Goal: Book appointment/travel/reservation

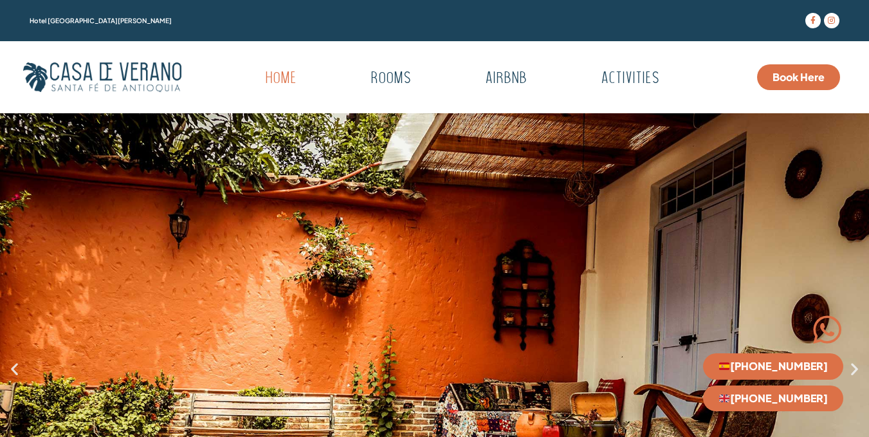
click at [795, 77] on span "Book Here" at bounding box center [798, 77] width 52 height 10
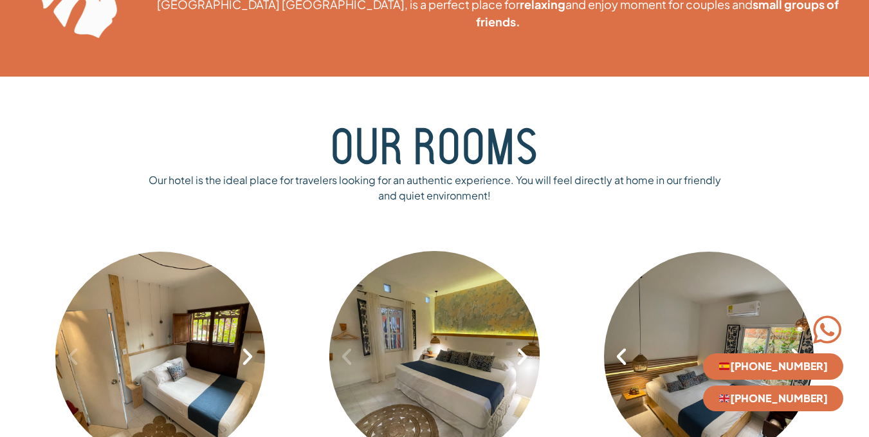
scroll to position [836, 0]
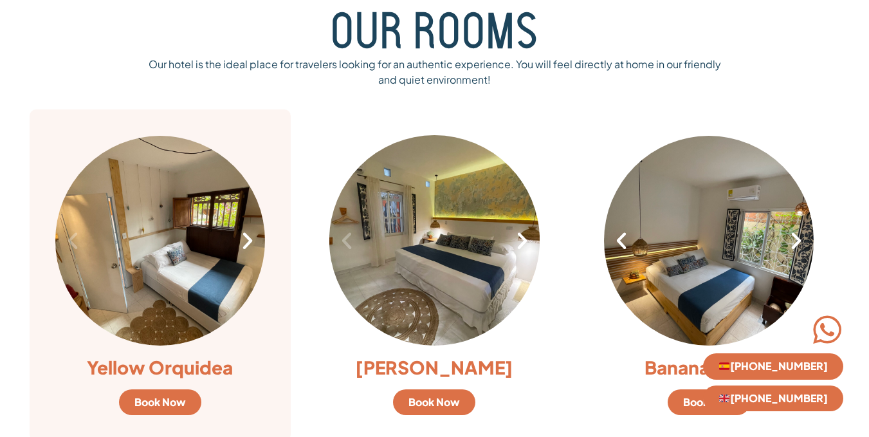
click at [250, 248] on icon "Next slide" at bounding box center [248, 241] width 22 height 22
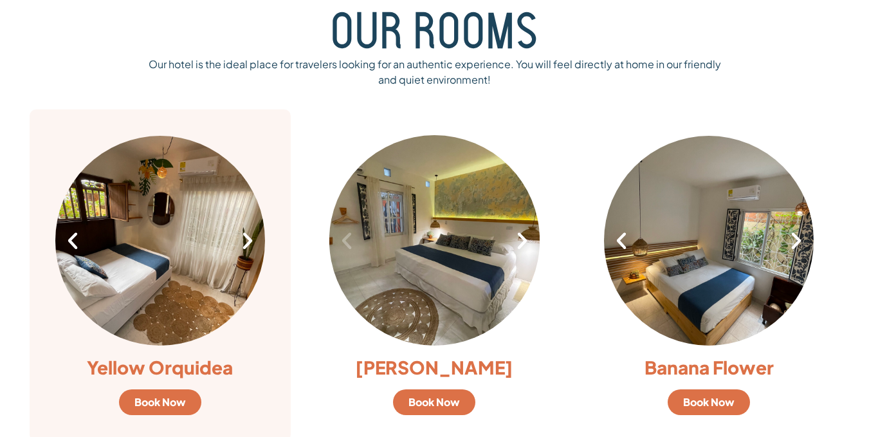
click at [250, 248] on icon "Next slide" at bounding box center [248, 241] width 22 height 22
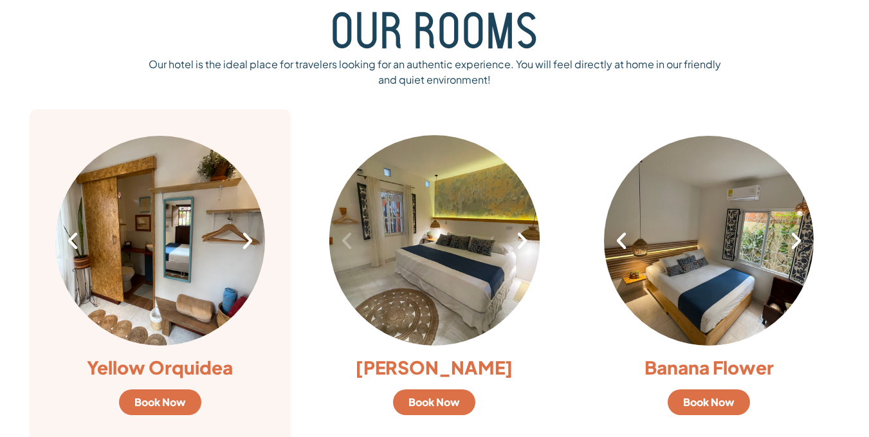
click at [250, 248] on icon "Next slide" at bounding box center [248, 241] width 22 height 22
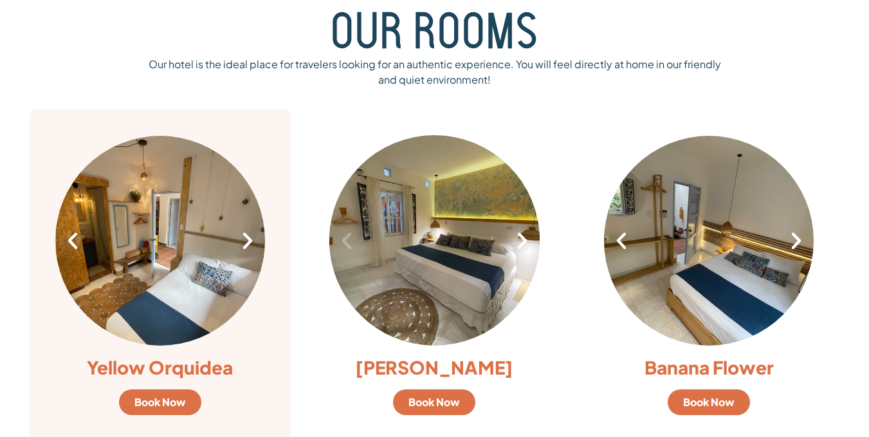
click at [253, 262] on div "4 / 8" at bounding box center [161, 240] width 210 height 210
click at [246, 237] on icon "Next slide" at bounding box center [248, 241] width 22 height 22
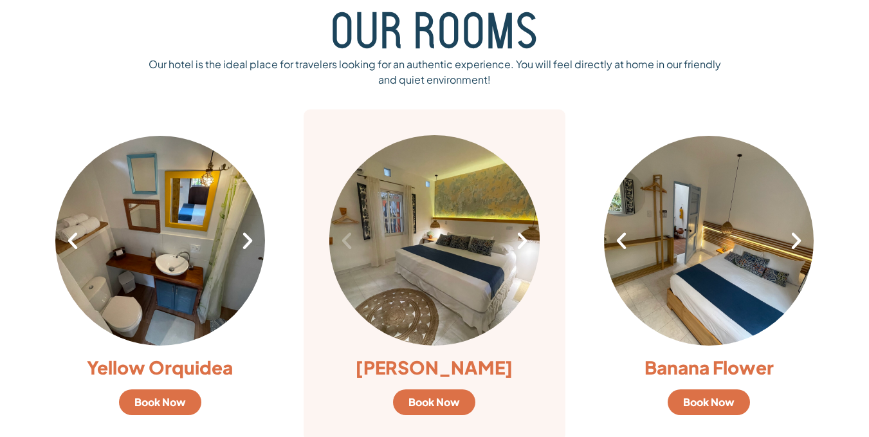
click at [517, 254] on div "1 / 7" at bounding box center [434, 240] width 210 height 210
click at [517, 237] on icon "Next slide" at bounding box center [522, 241] width 22 height 22
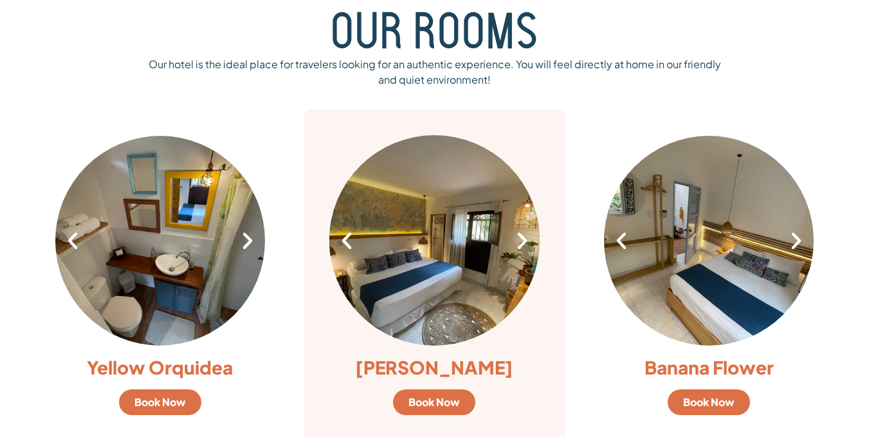
click at [518, 235] on icon "Next slide" at bounding box center [522, 241] width 22 height 22
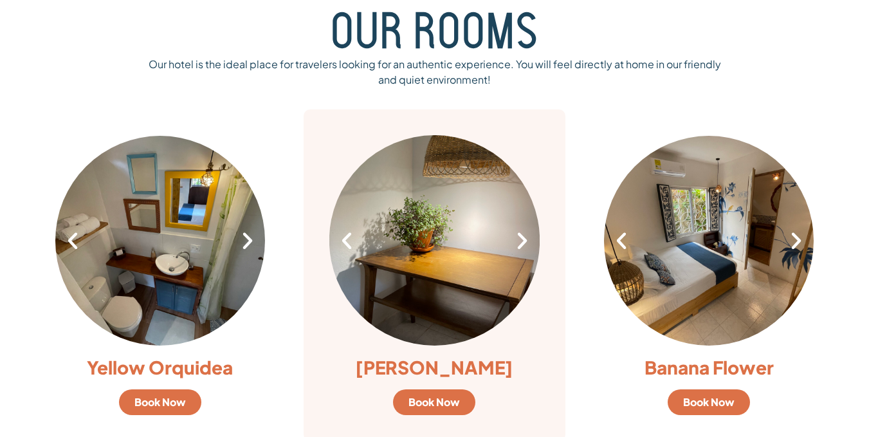
click at [518, 235] on icon "Next slide" at bounding box center [522, 241] width 22 height 22
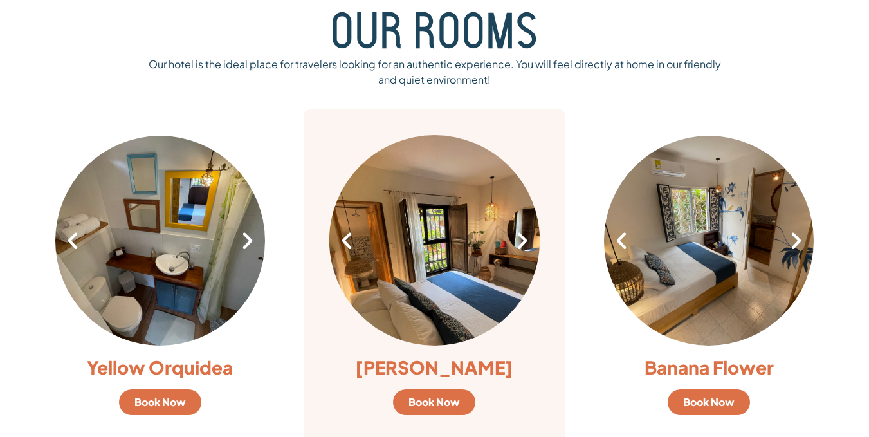
click at [518, 235] on icon "Next slide" at bounding box center [522, 241] width 22 height 22
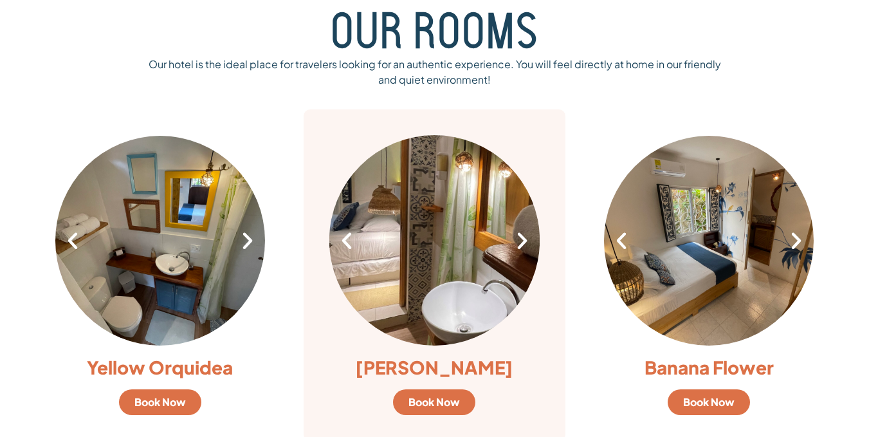
click at [518, 235] on icon "Next slide" at bounding box center [522, 241] width 22 height 22
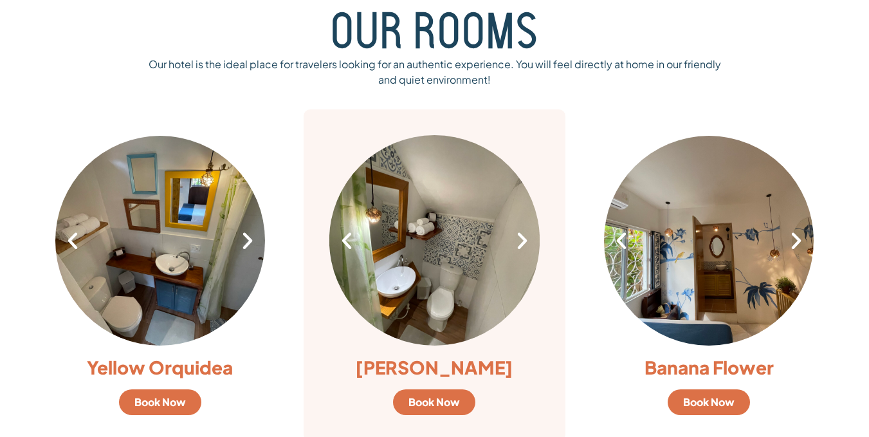
click at [518, 235] on icon "Next slide" at bounding box center [522, 241] width 22 height 22
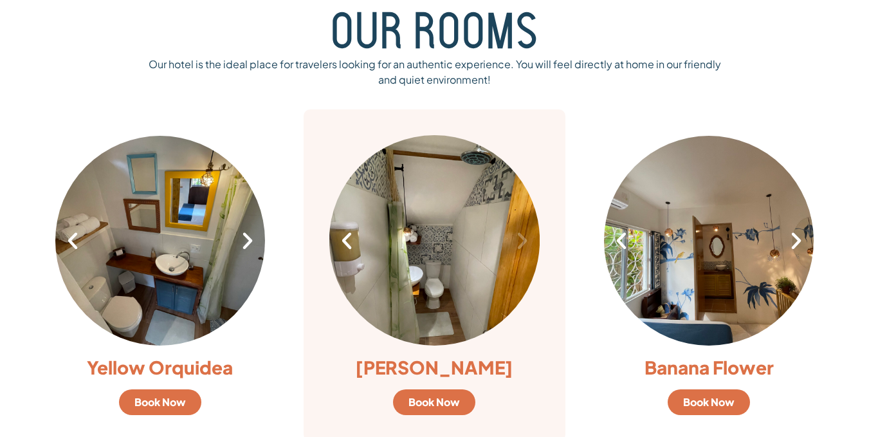
click at [518, 235] on icon "Next slide" at bounding box center [522, 241] width 22 height 22
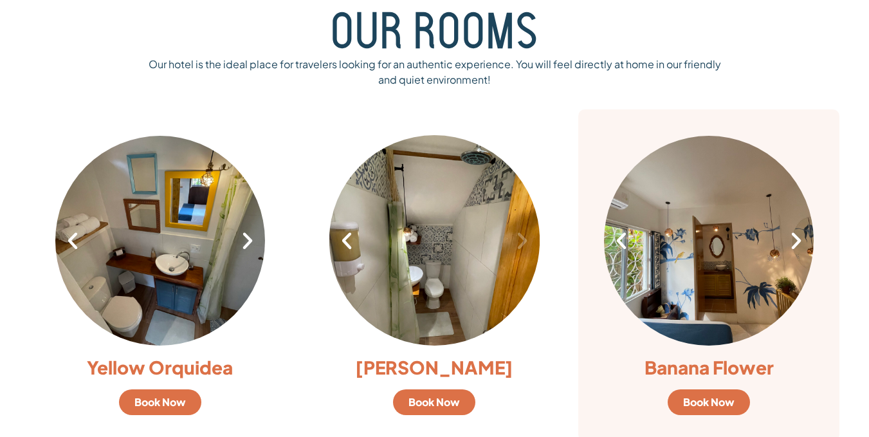
click at [796, 247] on icon "Next slide" at bounding box center [796, 241] width 22 height 22
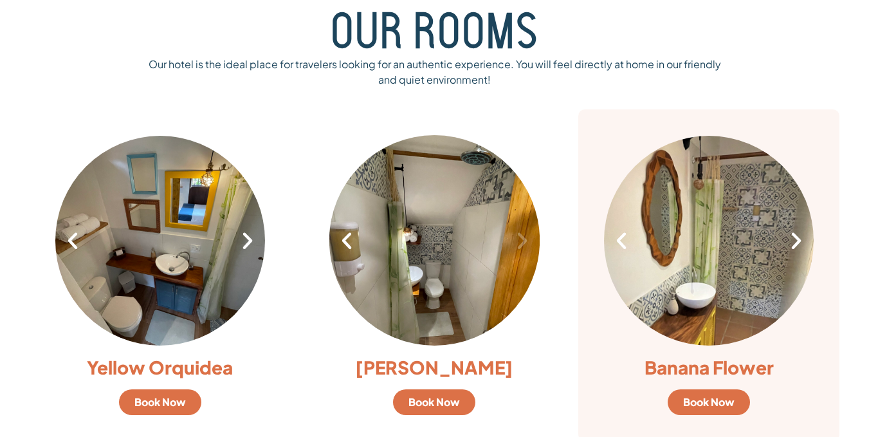
click at [796, 247] on icon "Next slide" at bounding box center [796, 241] width 22 height 22
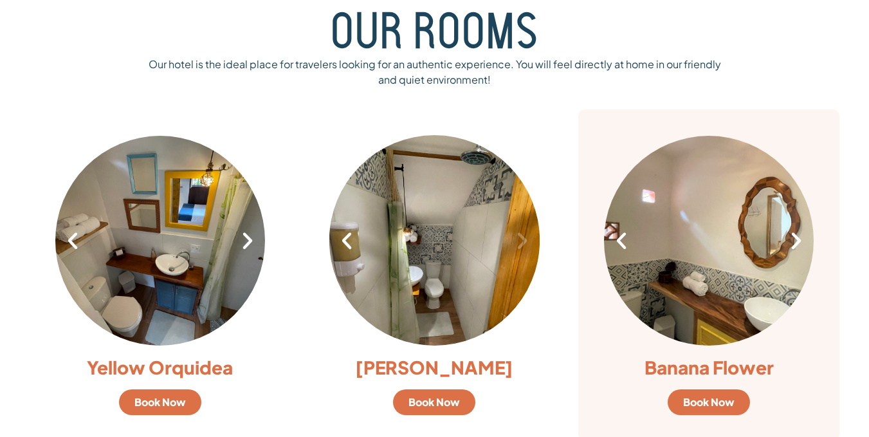
click at [796, 247] on icon "Next slide" at bounding box center [796, 241] width 22 height 22
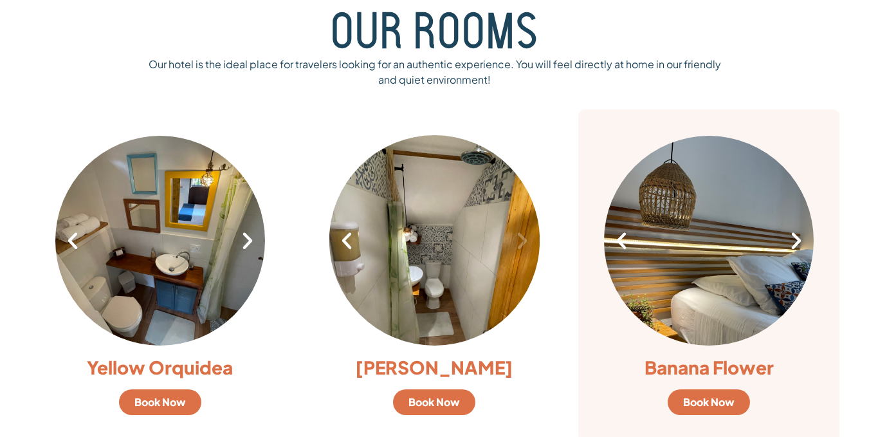
click at [796, 247] on icon "Next slide" at bounding box center [796, 241] width 22 height 22
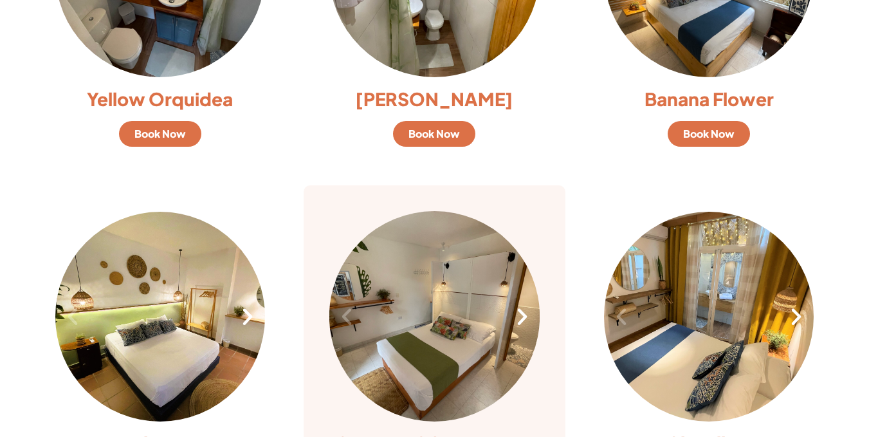
scroll to position [1222, 0]
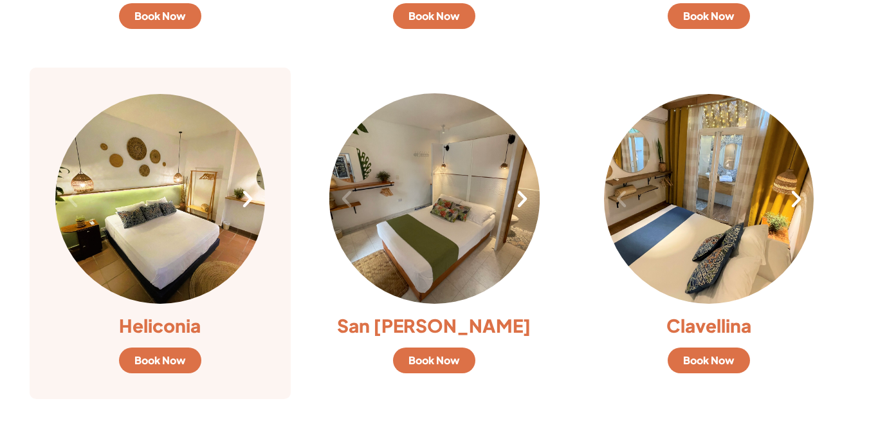
click at [248, 204] on icon "Next slide" at bounding box center [248, 199] width 22 height 22
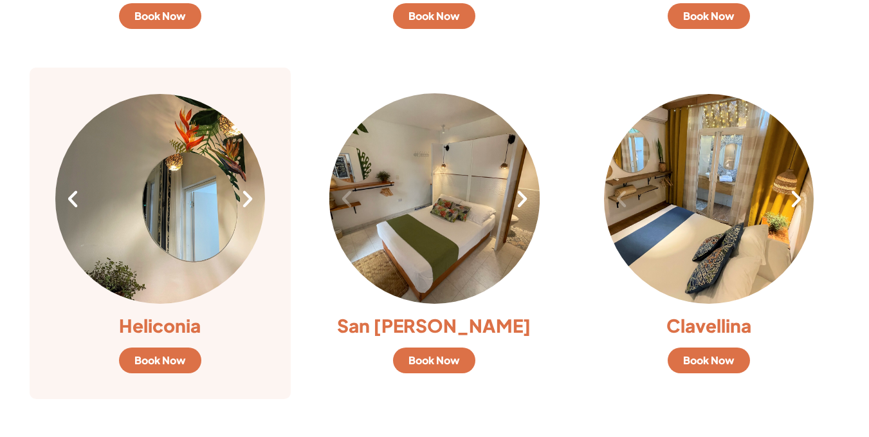
click at [248, 204] on icon "Next slide" at bounding box center [248, 199] width 22 height 22
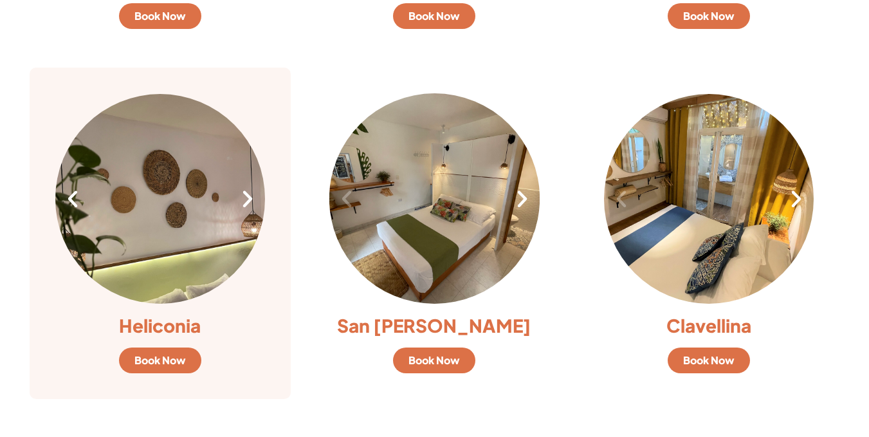
click at [248, 204] on icon "Next slide" at bounding box center [248, 199] width 22 height 22
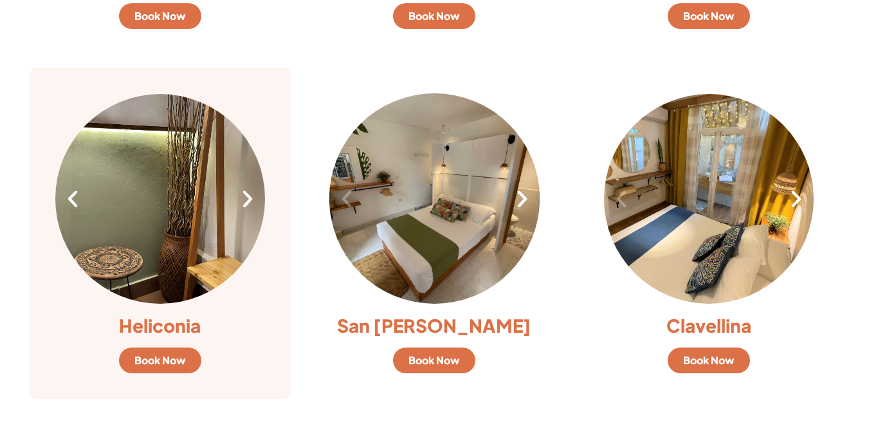
click at [248, 204] on icon "Next slide" at bounding box center [248, 199] width 22 height 22
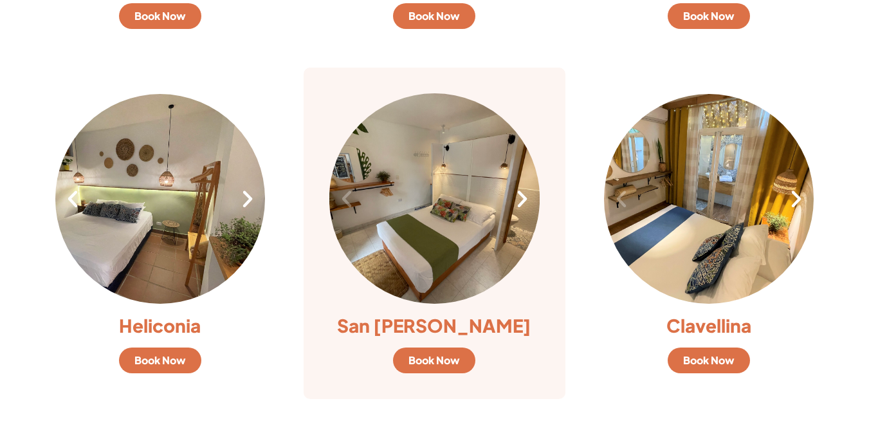
click at [520, 202] on icon "Next slide" at bounding box center [522, 199] width 22 height 22
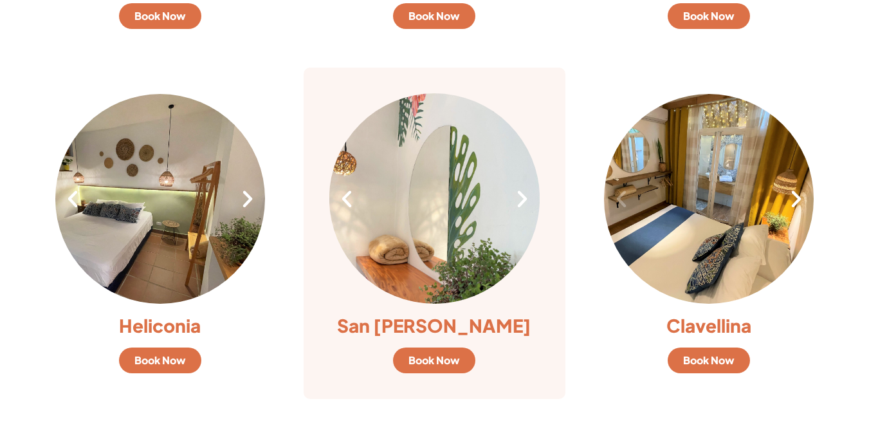
click at [520, 202] on icon "Next slide" at bounding box center [522, 199] width 22 height 22
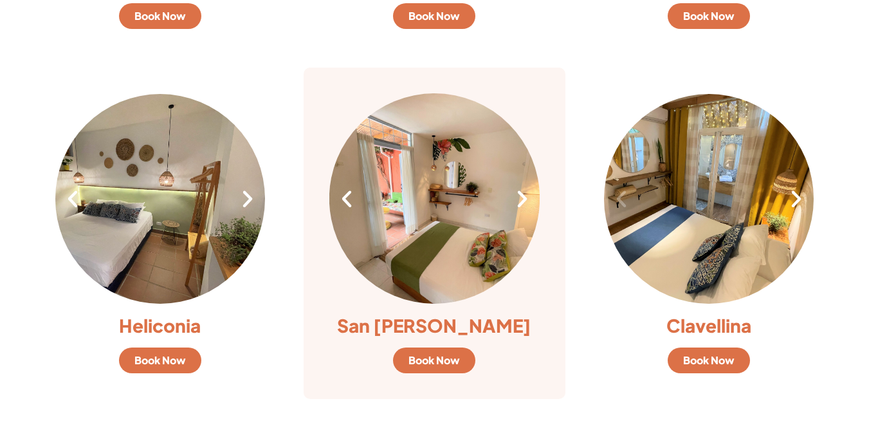
click at [520, 202] on icon "Next slide" at bounding box center [522, 199] width 22 height 22
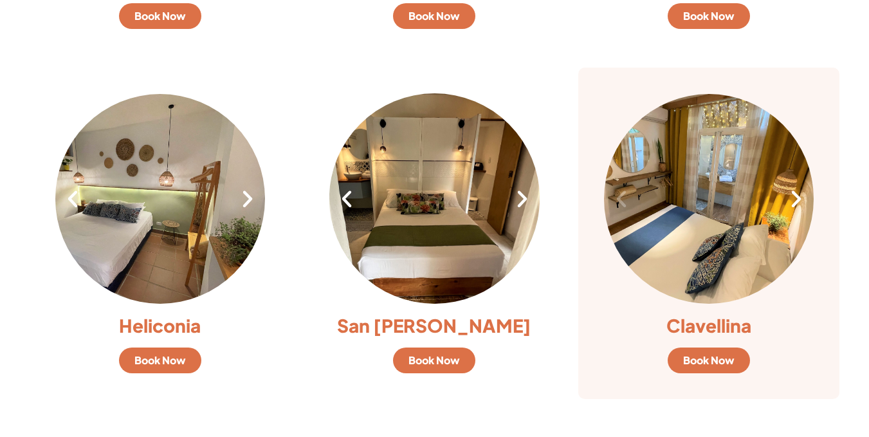
drag, startPoint x: 801, startPoint y: 204, endPoint x: 795, endPoint y: 202, distance: 6.7
click at [799, 204] on icon "Next slide" at bounding box center [796, 199] width 22 height 22
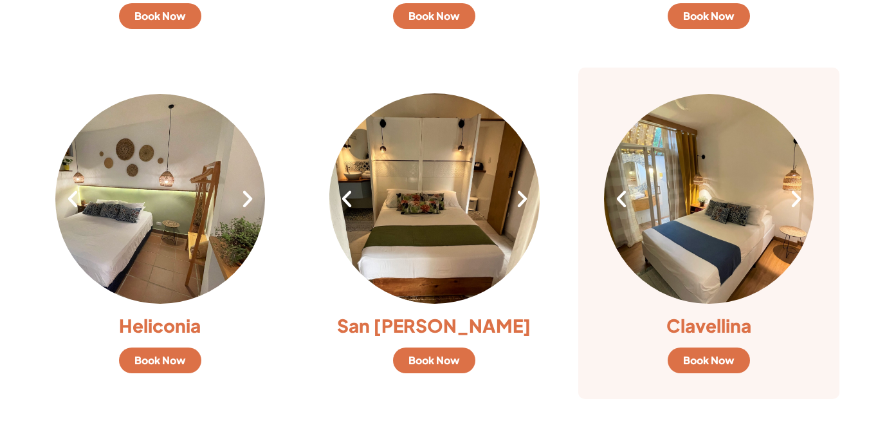
click at [795, 202] on icon "Next slide" at bounding box center [796, 199] width 22 height 22
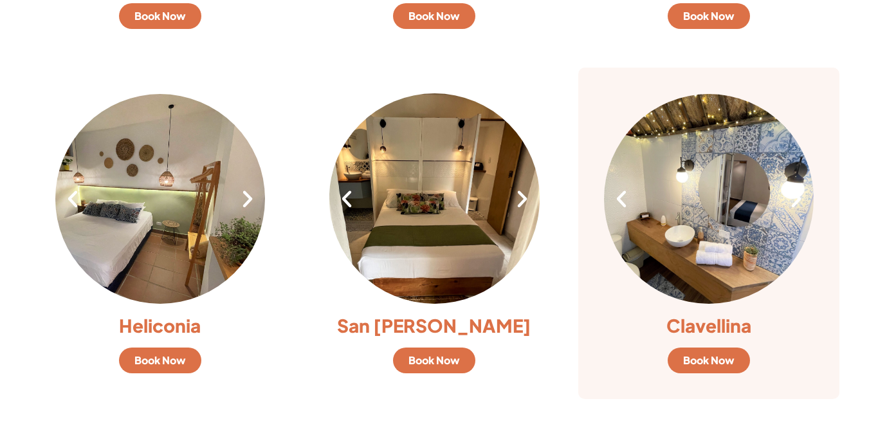
click at [795, 202] on icon "Next slide" at bounding box center [796, 199] width 22 height 22
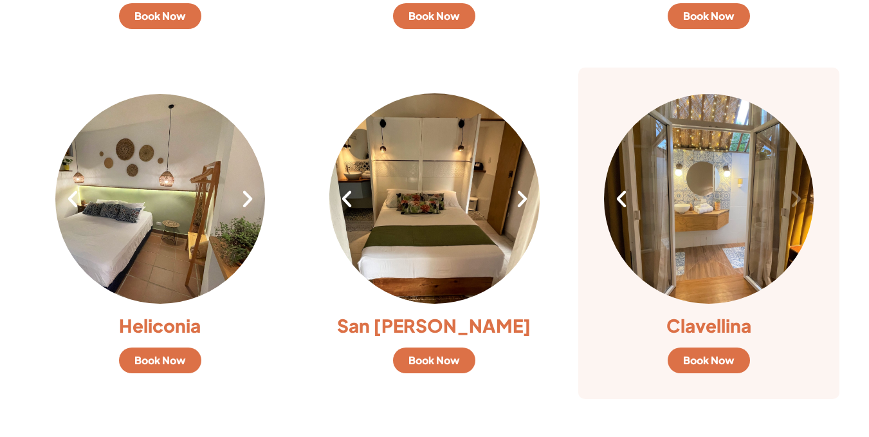
click at [795, 202] on icon "Next slide" at bounding box center [796, 199] width 22 height 22
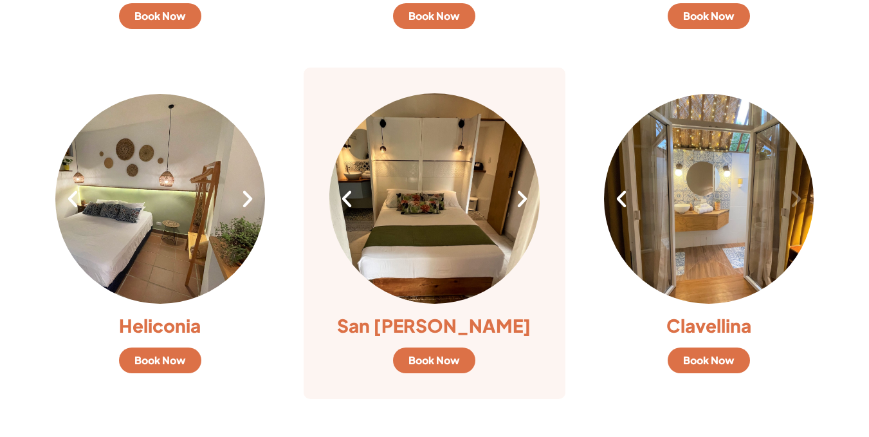
click at [527, 203] on icon "Next slide" at bounding box center [522, 199] width 22 height 22
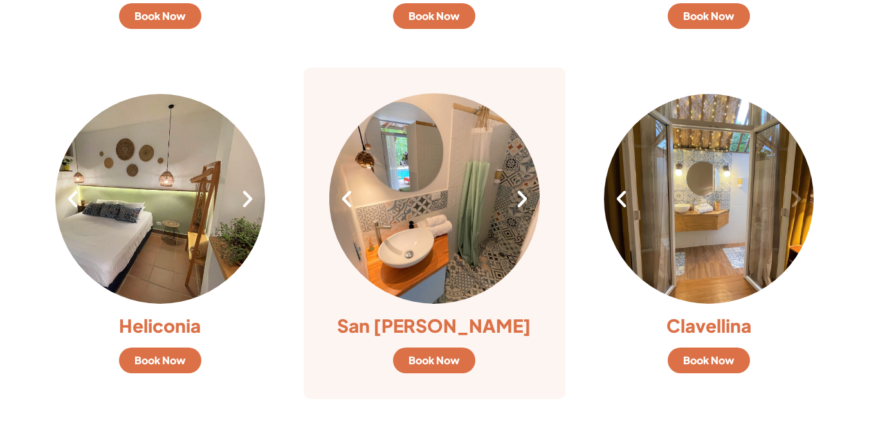
click at [527, 203] on icon "Next slide" at bounding box center [522, 199] width 22 height 22
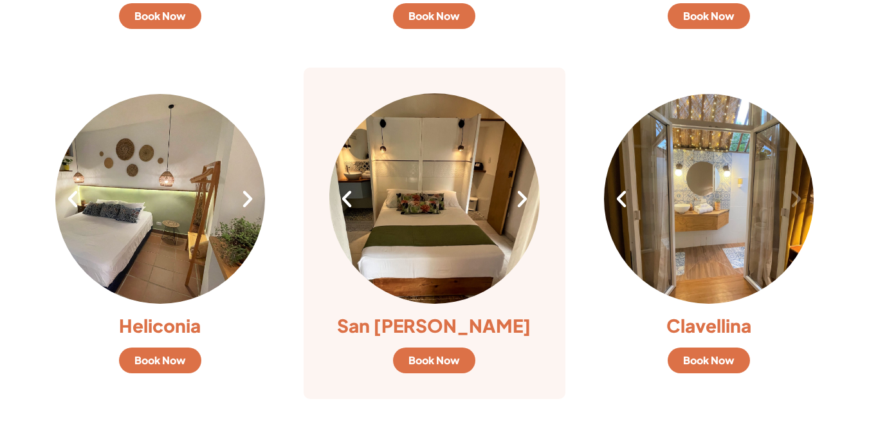
click at [522, 201] on icon "Next slide" at bounding box center [522, 199] width 22 height 22
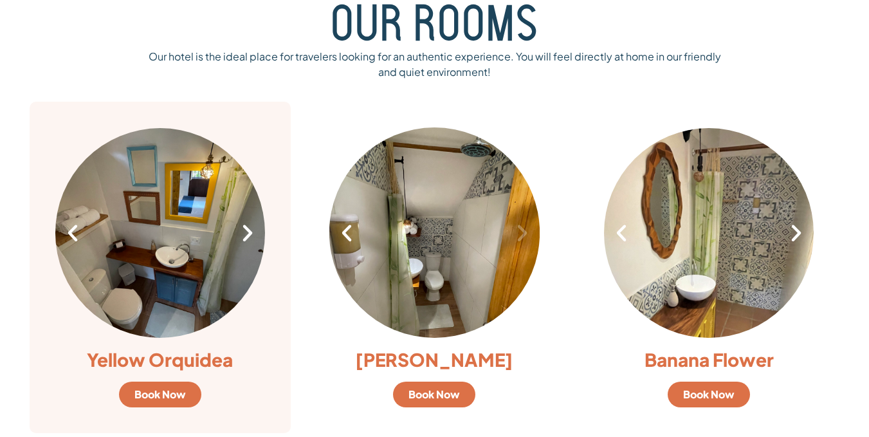
scroll to position [900, 0]
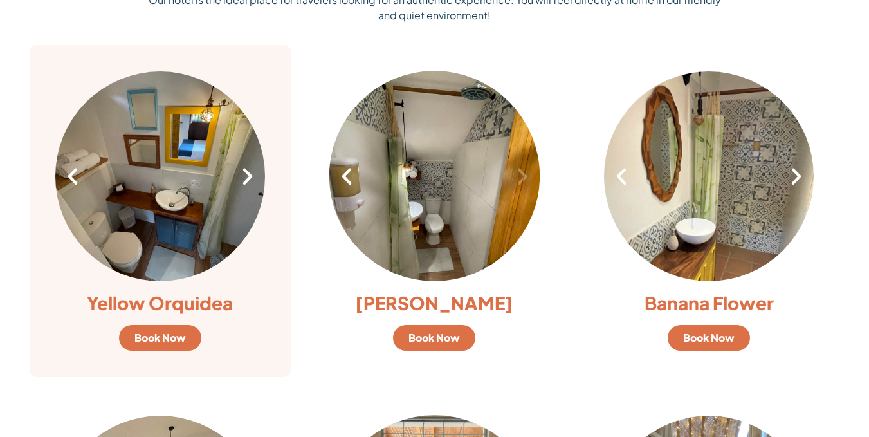
click at [258, 180] on icon "Next slide" at bounding box center [248, 176] width 22 height 22
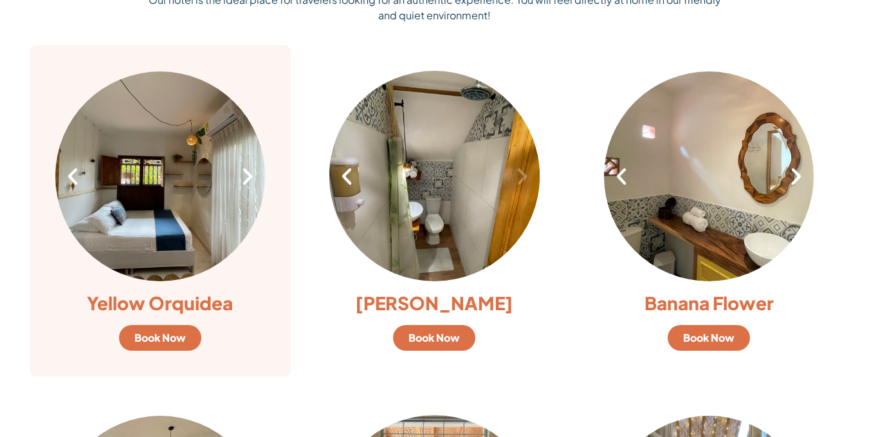
click at [256, 180] on icon "Next slide" at bounding box center [248, 176] width 22 height 22
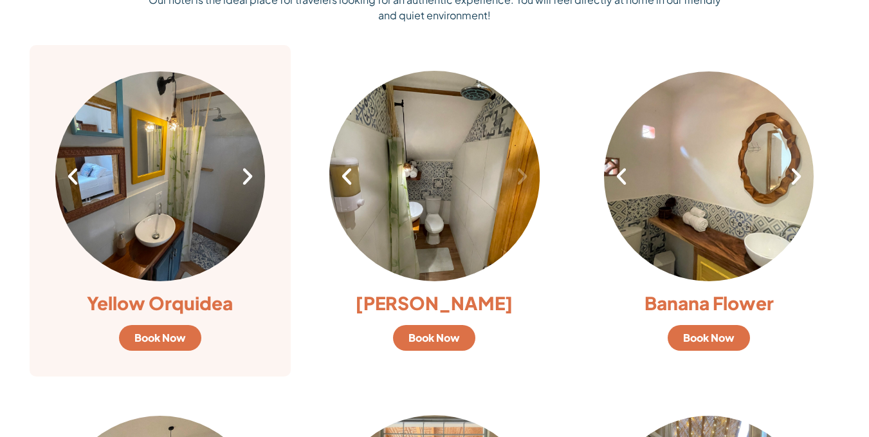
click at [256, 180] on icon "Next slide" at bounding box center [248, 176] width 22 height 22
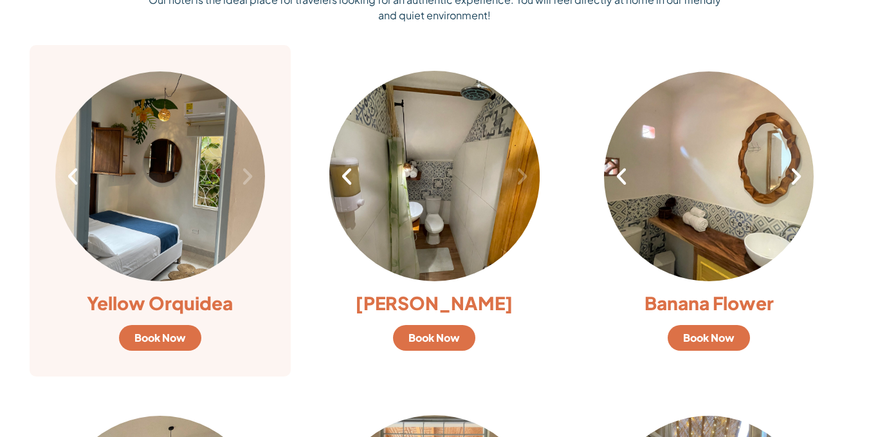
click at [256, 180] on icon "Next slide" at bounding box center [248, 176] width 22 height 22
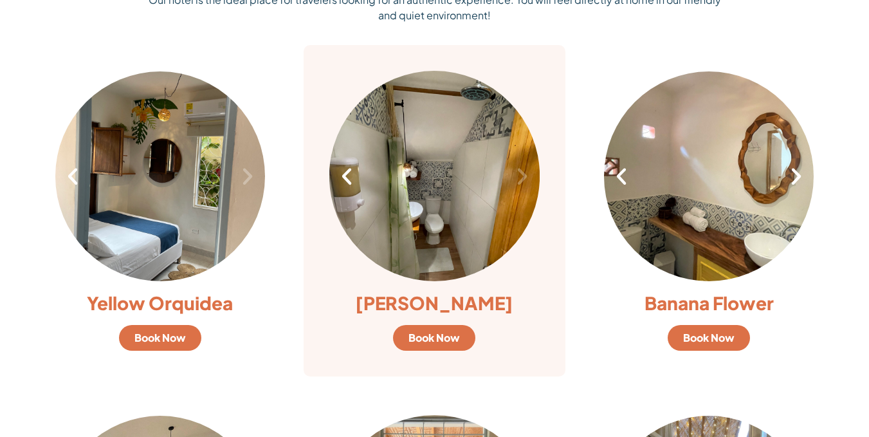
click at [510, 173] on div "7 / 7" at bounding box center [434, 176] width 210 height 210
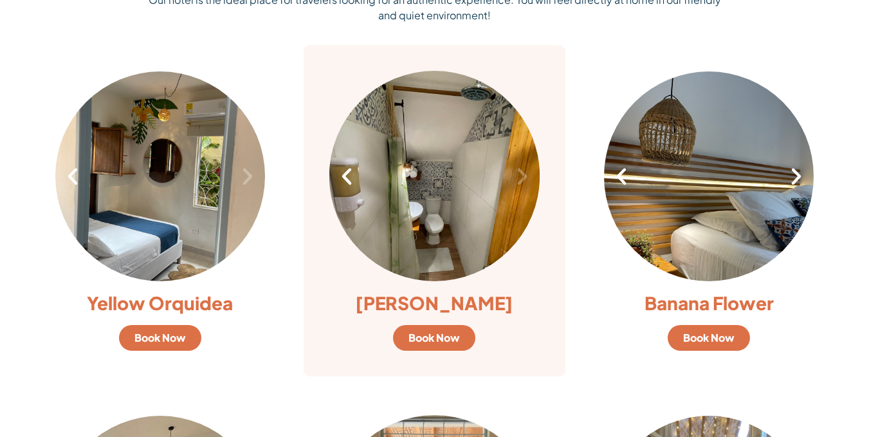
click at [519, 181] on icon "Next slide" at bounding box center [522, 176] width 22 height 22
click at [511, 185] on icon "Next slide" at bounding box center [522, 176] width 22 height 22
click at [348, 192] on div "7 / 7" at bounding box center [434, 176] width 210 height 210
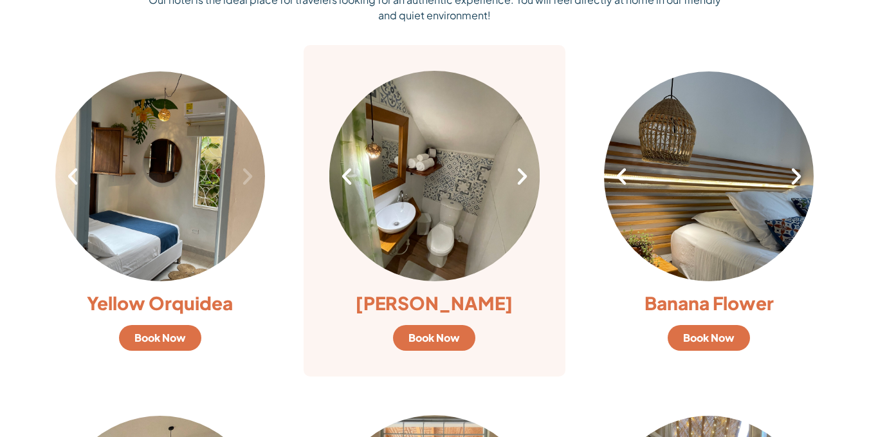
click at [345, 183] on icon "Previous slide" at bounding box center [347, 176] width 22 height 22
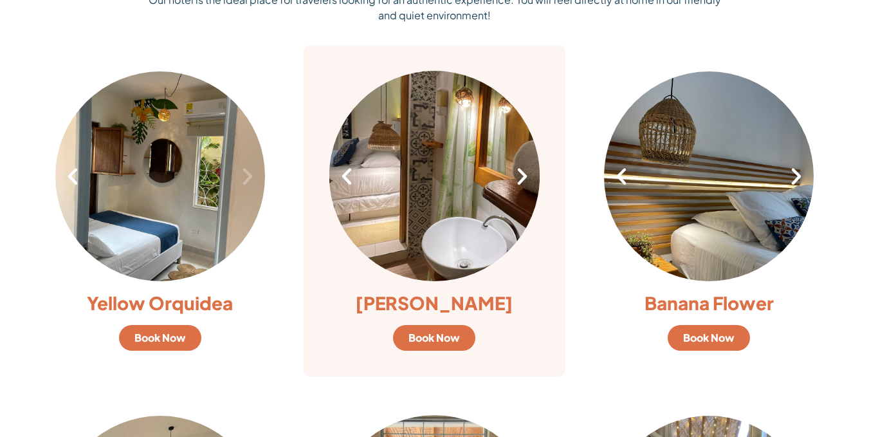
click at [345, 183] on icon "Previous slide" at bounding box center [347, 176] width 22 height 22
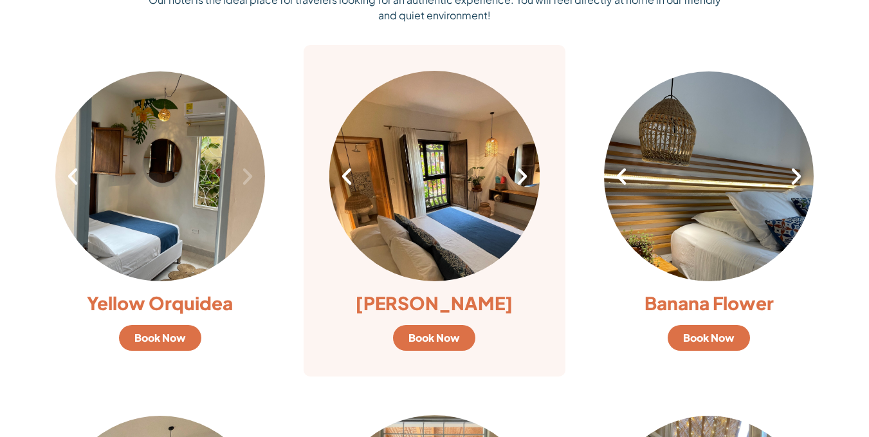
click at [345, 183] on icon "Previous slide" at bounding box center [347, 176] width 22 height 22
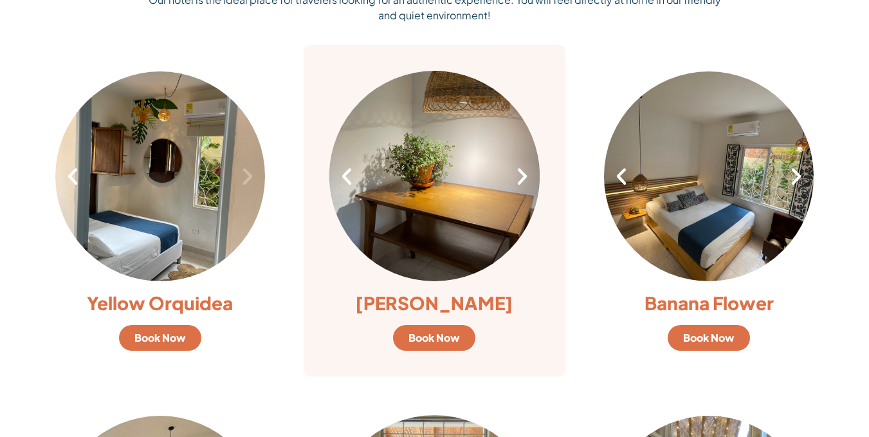
click at [345, 183] on icon "Previous slide" at bounding box center [347, 176] width 22 height 22
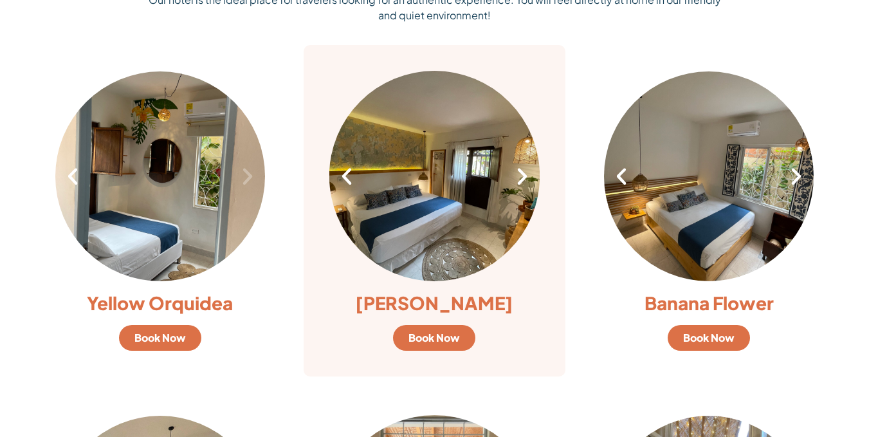
click at [343, 175] on icon "Previous slide" at bounding box center [347, 176] width 22 height 22
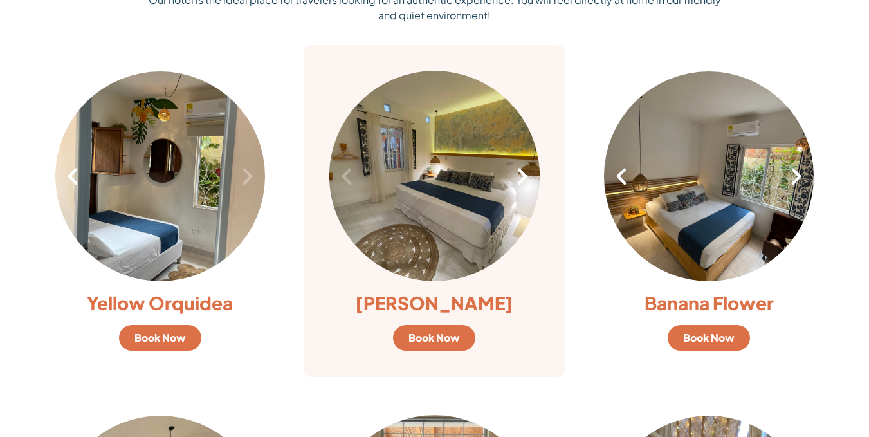
click at [522, 178] on icon "Next slide" at bounding box center [522, 176] width 22 height 22
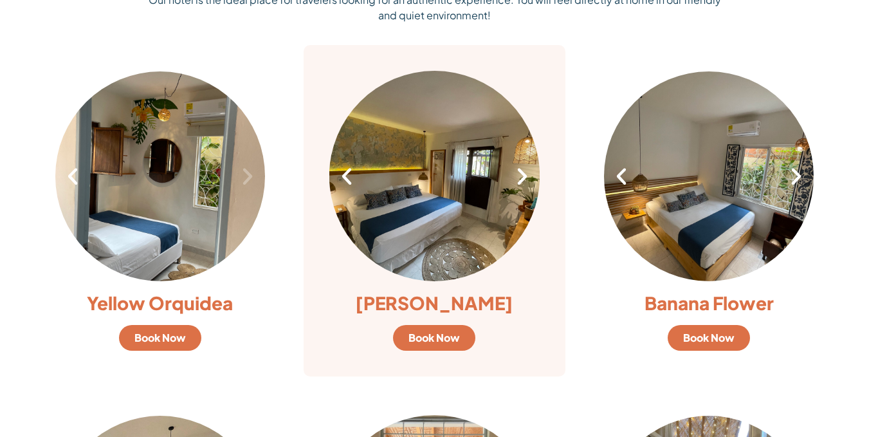
click at [522, 178] on icon "Next slide" at bounding box center [522, 176] width 22 height 22
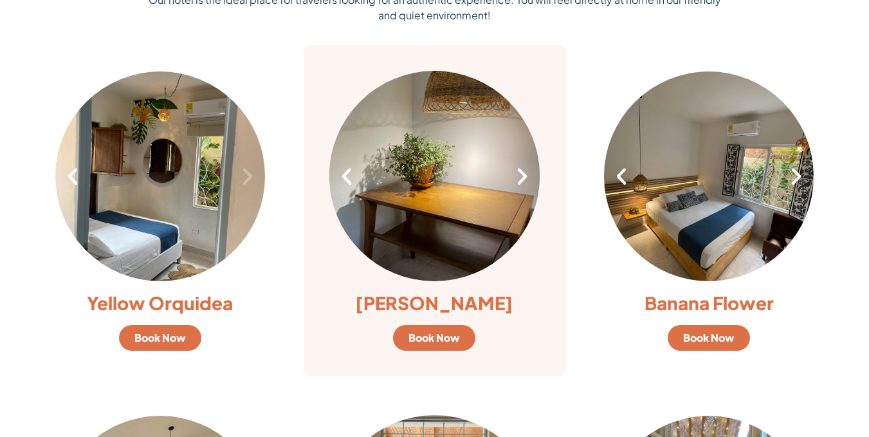
click at [356, 177] on icon "Previous slide" at bounding box center [347, 176] width 22 height 22
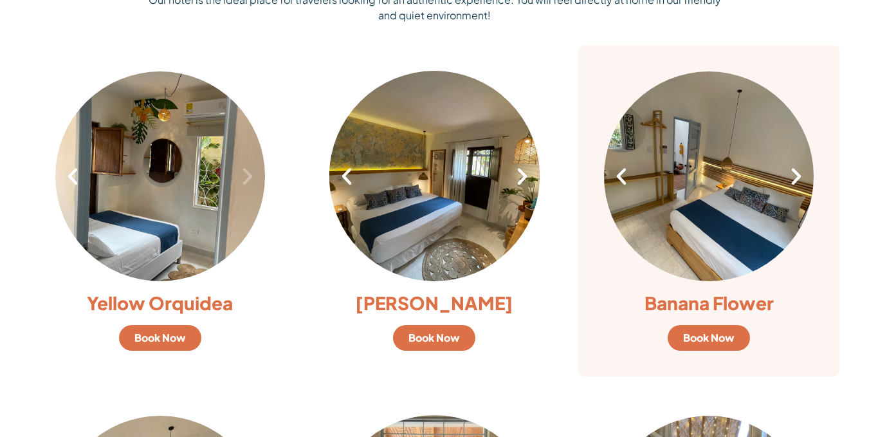
click at [790, 188] on div "3 / 7" at bounding box center [709, 176] width 210 height 210
click at [795, 181] on icon "Next slide" at bounding box center [796, 176] width 22 height 22
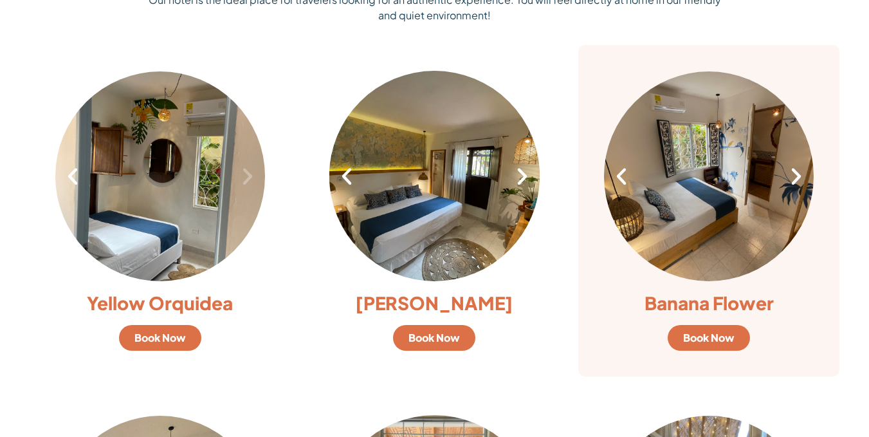
click at [795, 181] on icon "Next slide" at bounding box center [796, 176] width 22 height 22
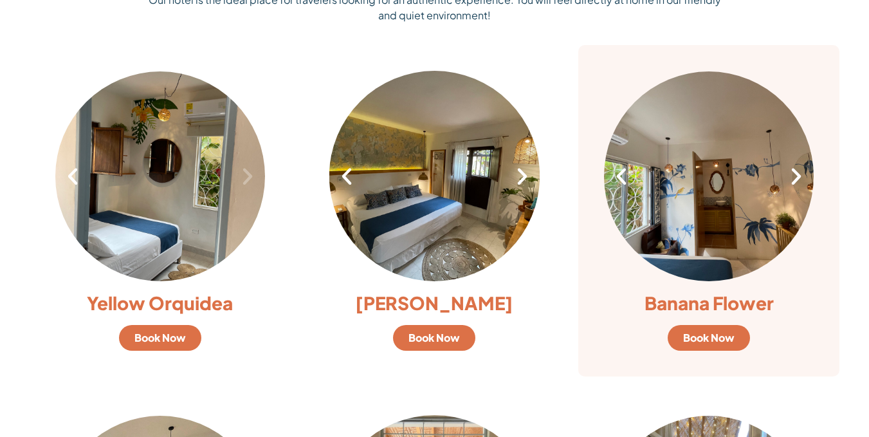
click at [795, 181] on icon "Next slide" at bounding box center [796, 176] width 22 height 22
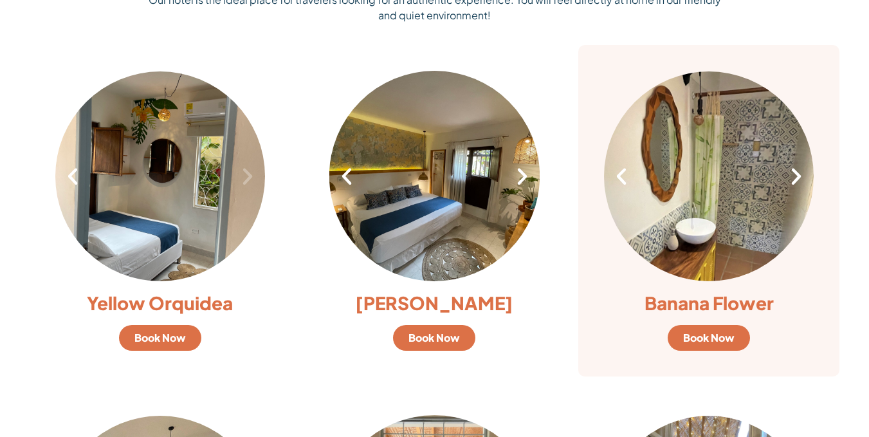
click at [795, 181] on icon "Next slide" at bounding box center [796, 176] width 22 height 22
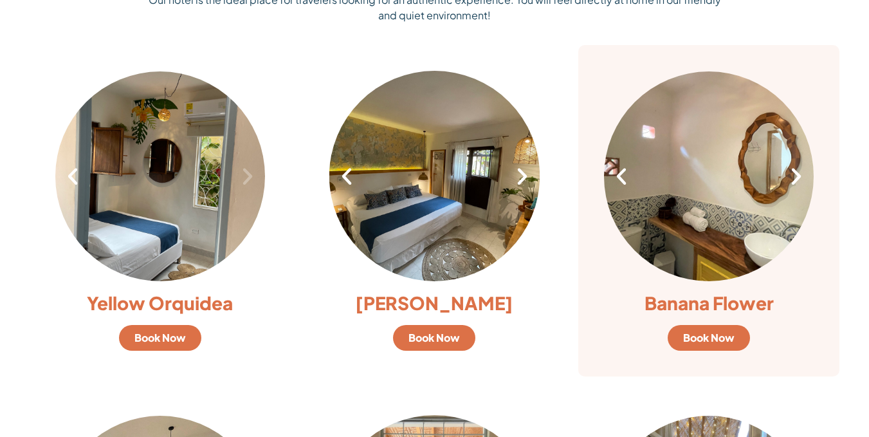
click at [795, 181] on icon "Next slide" at bounding box center [796, 176] width 22 height 22
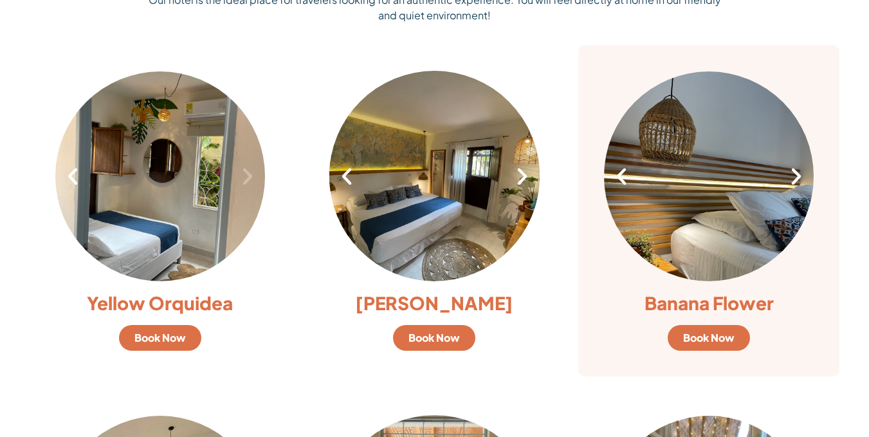
click at [795, 181] on icon "Next slide" at bounding box center [796, 176] width 22 height 22
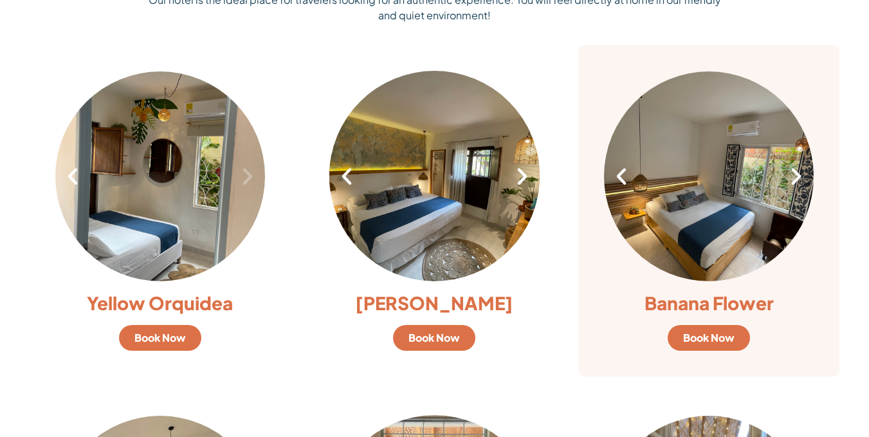
click at [795, 181] on icon "Next slide" at bounding box center [796, 176] width 22 height 22
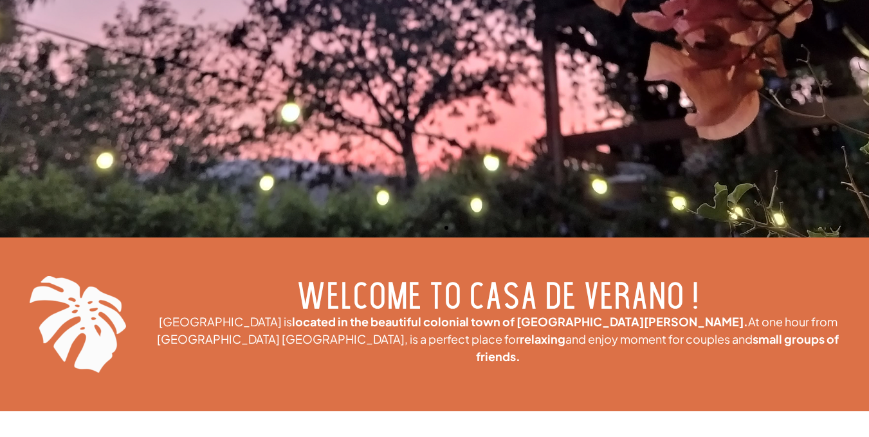
scroll to position [0, 0]
